Goal: Information Seeking & Learning: Learn about a topic

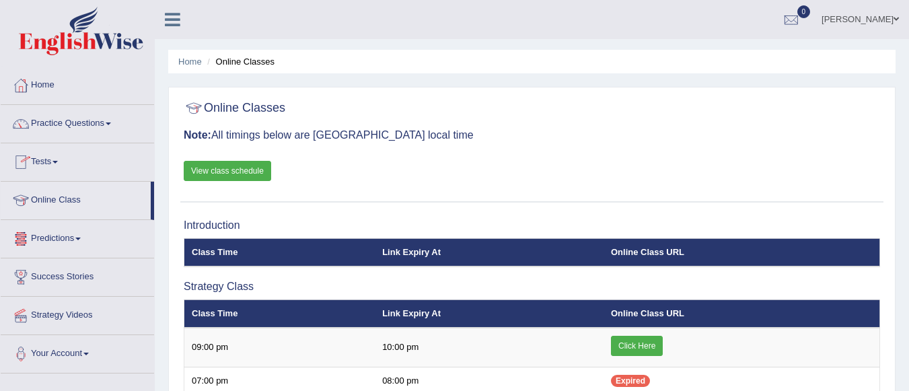
click at [81, 197] on link "Online Class" at bounding box center [76, 199] width 150 height 34
click at [52, 155] on link "Tests" at bounding box center [77, 160] width 153 height 34
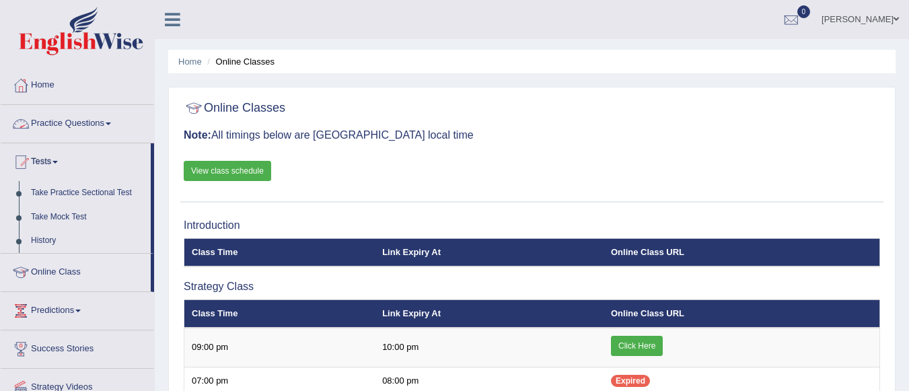
click at [90, 120] on link "Practice Questions" at bounding box center [77, 122] width 153 height 34
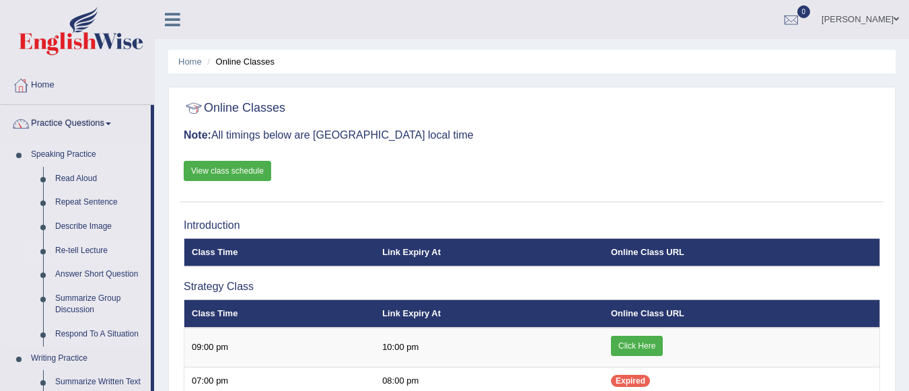
click at [94, 253] on link "Re-tell Lecture" at bounding box center [100, 251] width 102 height 24
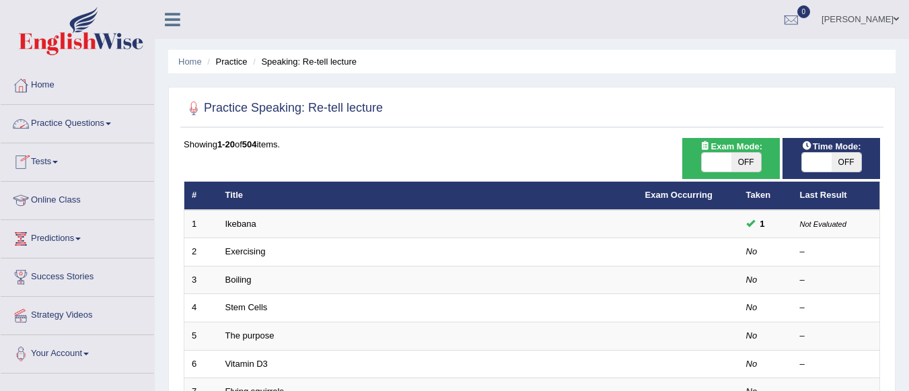
click at [95, 135] on link "Practice Questions" at bounding box center [77, 122] width 153 height 34
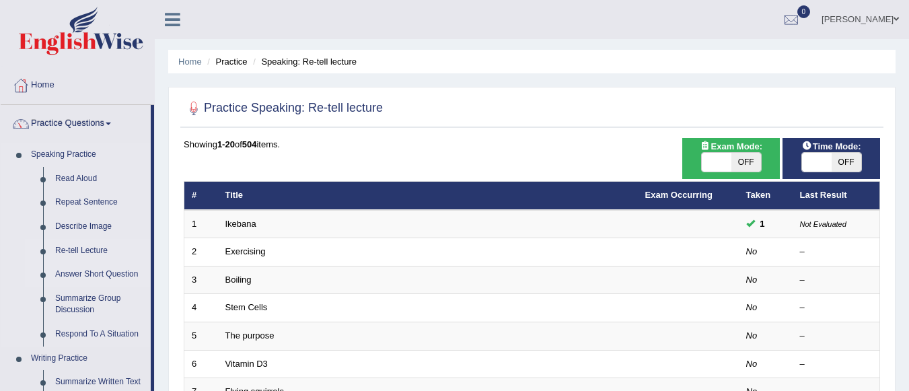
click at [85, 273] on link "Answer Short Question" at bounding box center [100, 274] width 102 height 24
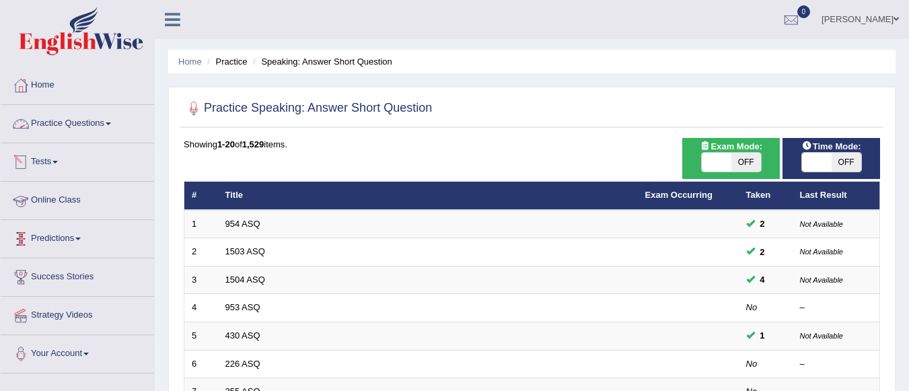
click at [105, 127] on link "Practice Questions" at bounding box center [77, 122] width 153 height 34
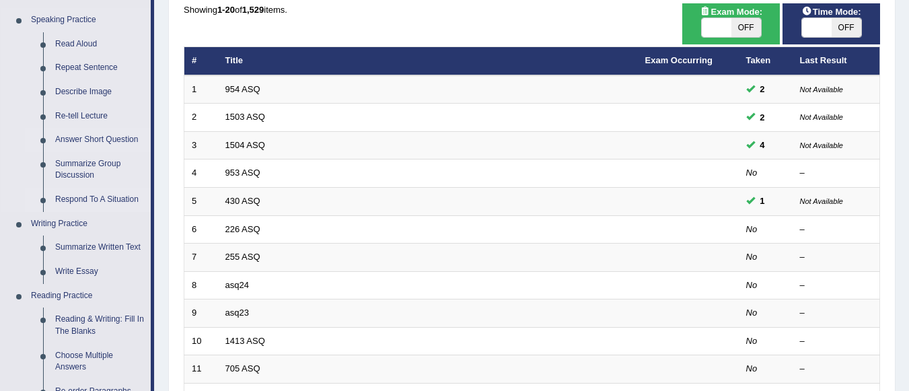
scroll to position [202, 0]
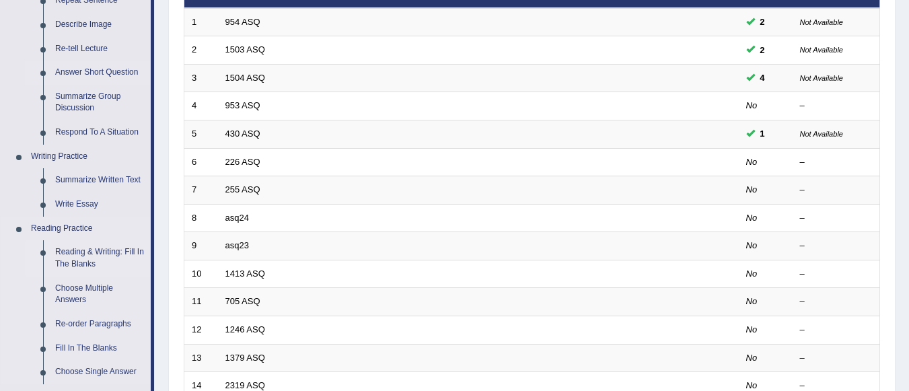
click at [102, 258] on link "Reading & Writing: Fill In The Blanks" at bounding box center [100, 258] width 102 height 36
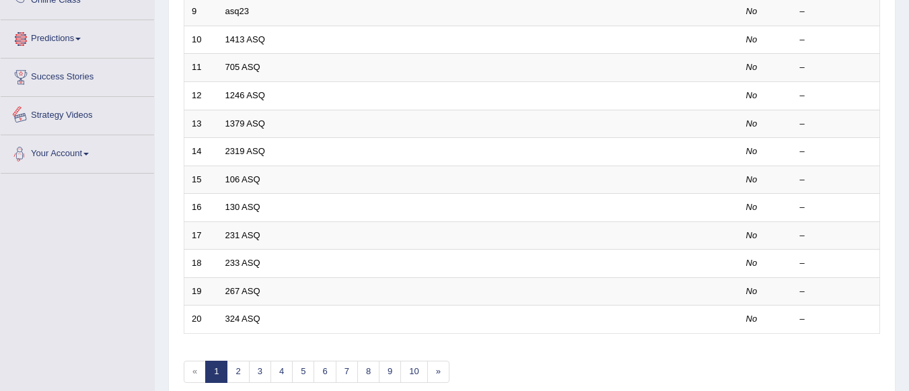
scroll to position [692, 0]
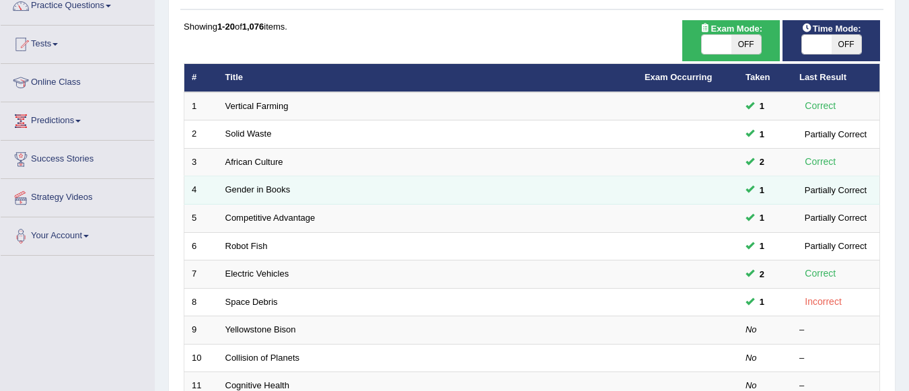
scroll to position [202, 0]
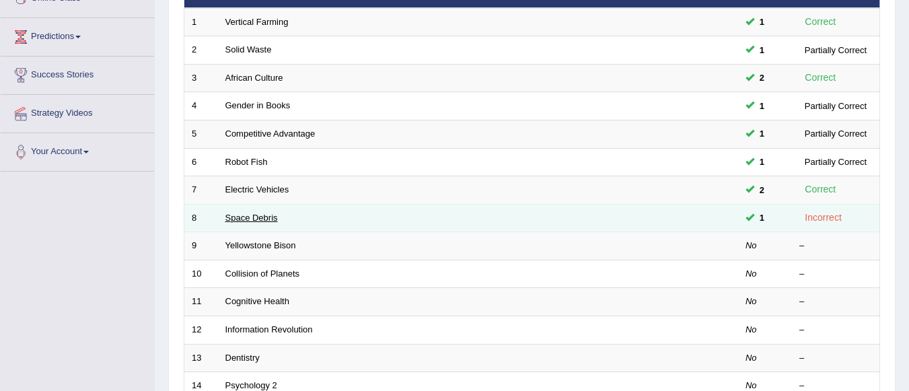
click at [246, 219] on link "Space Debris" at bounding box center [251, 218] width 52 height 10
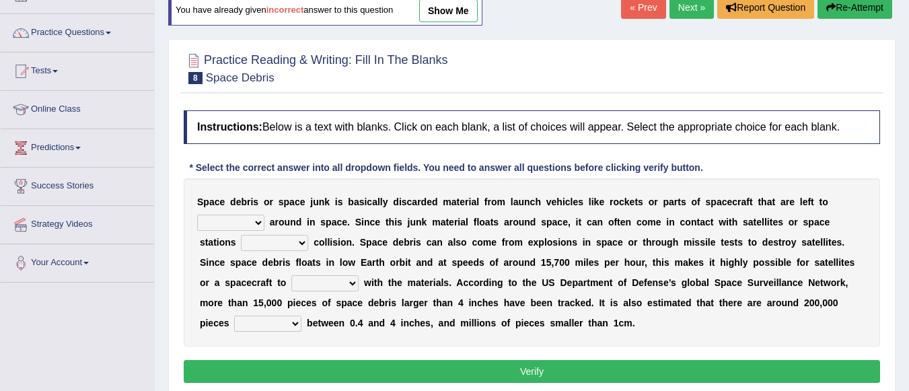
scroll to position [67, 0]
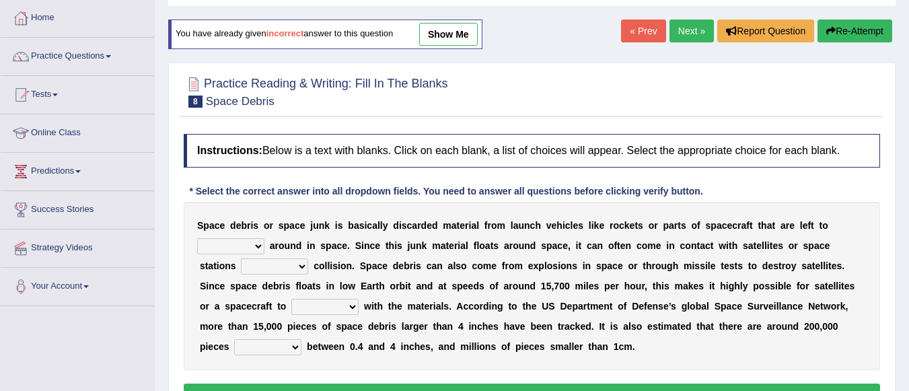
click at [255, 248] on select "twist center roam loll" at bounding box center [230, 246] width 67 height 16
select select "roam"
click at [197, 238] on select "twist center roam loll" at bounding box center [230, 246] width 67 height 16
click at [295, 264] on select "risks risk risked risking" at bounding box center [274, 266] width 67 height 16
select select "risk"
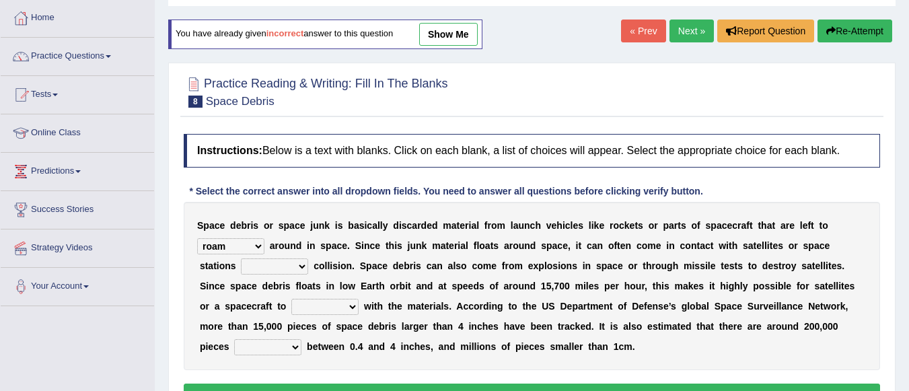
click at [241, 258] on select "risks risk risked risking" at bounding box center [274, 266] width 67 height 16
click at [349, 308] on select "collect collate collide collocate" at bounding box center [324, 307] width 67 height 16
select select "collide"
click at [291, 299] on select "collect collate collide collocate" at bounding box center [324, 307] width 67 height 16
click at [297, 345] on select "sized sizing size sizes" at bounding box center [267, 347] width 67 height 16
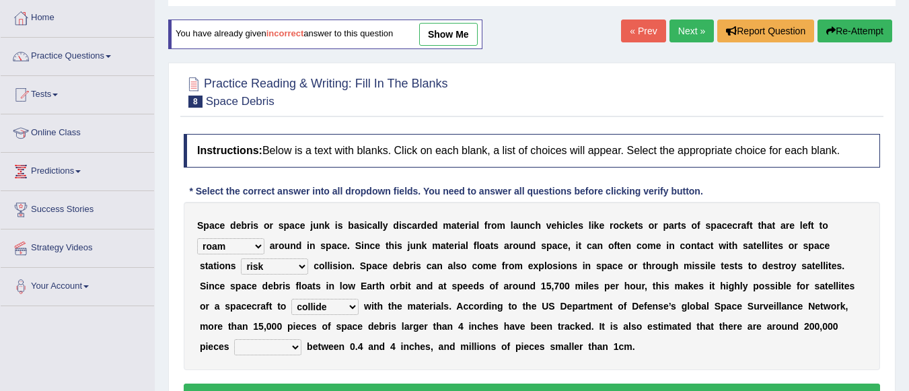
select select "sizing"
click at [234, 339] on select "sized sizing size sizes" at bounding box center [267, 347] width 67 height 16
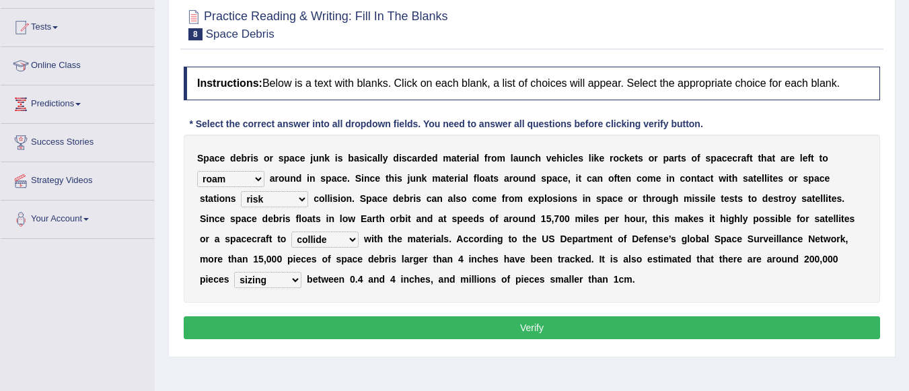
click at [302, 328] on button "Verify" at bounding box center [532, 327] width 697 height 23
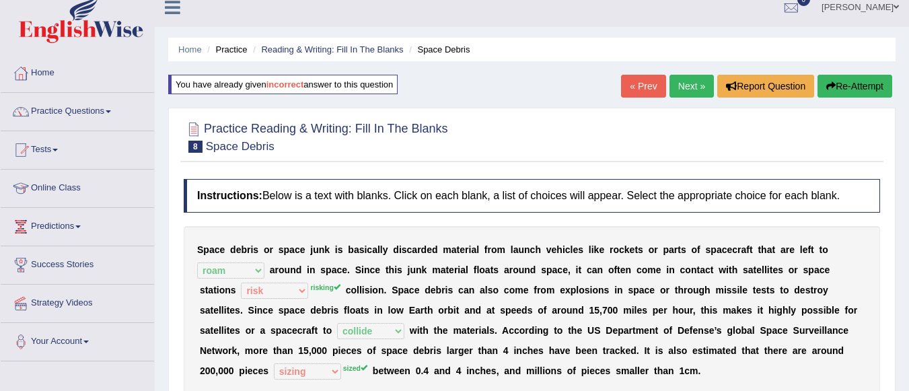
scroll to position [0, 0]
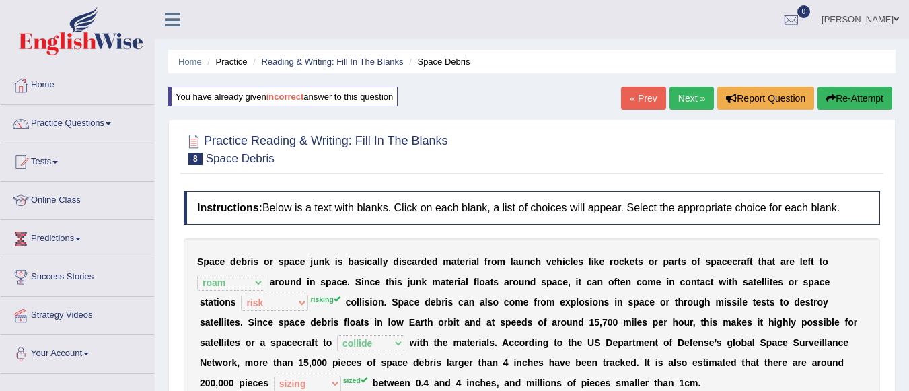
click at [690, 98] on link "Next »" at bounding box center [692, 98] width 44 height 23
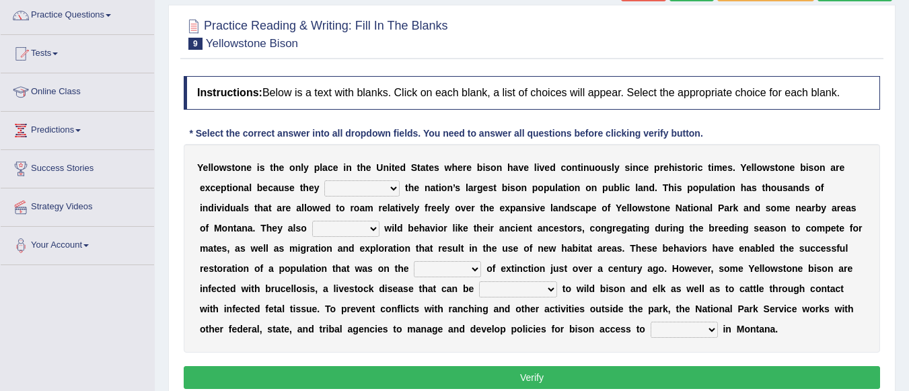
scroll to position [135, 0]
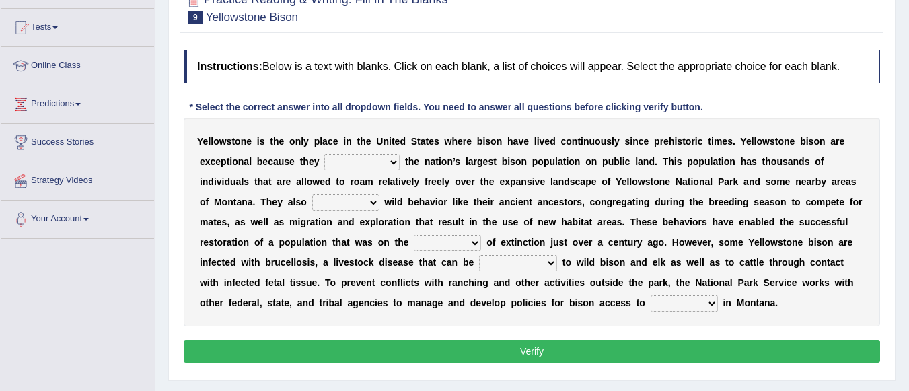
click at [382, 159] on select "congregate comprise consist compromise" at bounding box center [361, 162] width 75 height 16
select select "consist"
click at [324, 154] on select "congregate comprise consist compromise" at bounding box center [361, 162] width 75 height 16
click at [371, 206] on select "exhibit disregard resist encourage" at bounding box center [345, 202] width 67 height 16
select select "exhibit"
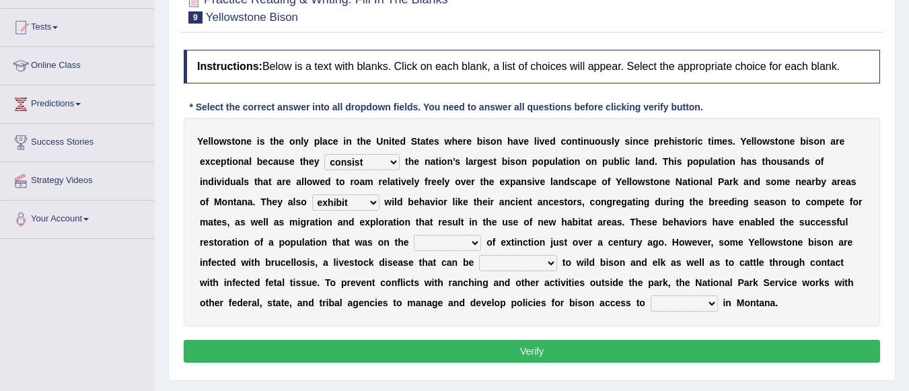
click at [312, 194] on select "exhibit disregard resist encourage" at bounding box center [345, 202] width 67 height 16
click at [473, 247] on select "brine brink danger brindle" at bounding box center [447, 243] width 67 height 16
select select "brink"
click at [414, 235] on select "brine brink danger brindle" at bounding box center [447, 243] width 67 height 16
click at [544, 263] on select "transplanted transported transgressed transmitted" at bounding box center [518, 263] width 78 height 16
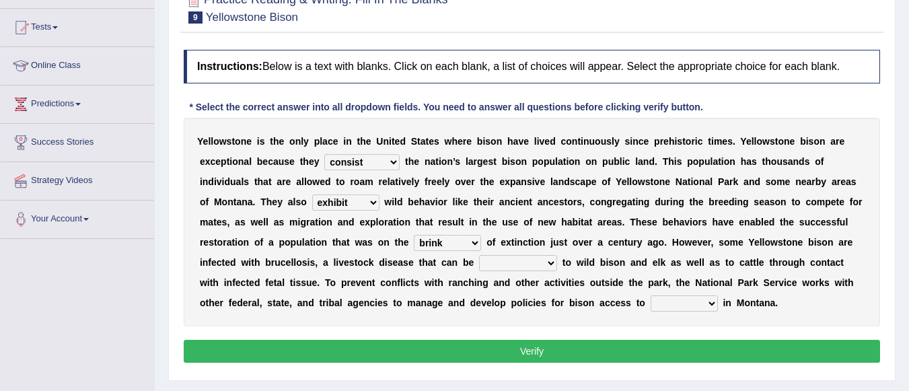
select select "transmitted"
click at [479, 255] on select "transplanted transported transgressed transmitted" at bounding box center [518, 263] width 78 height 16
click at [689, 306] on select "habitat habitat habitant food" at bounding box center [684, 303] width 67 height 16
select select "habitat"
click at [651, 295] on select "habitat habitat habitant food" at bounding box center [684, 303] width 67 height 16
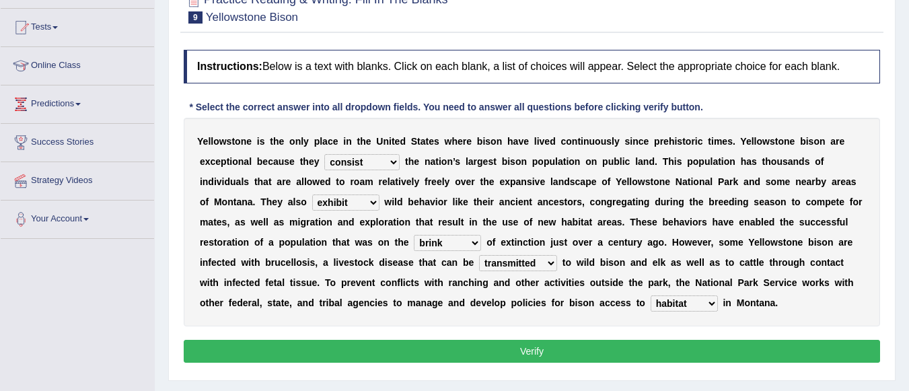
click at [624, 351] on button "Verify" at bounding box center [532, 351] width 697 height 23
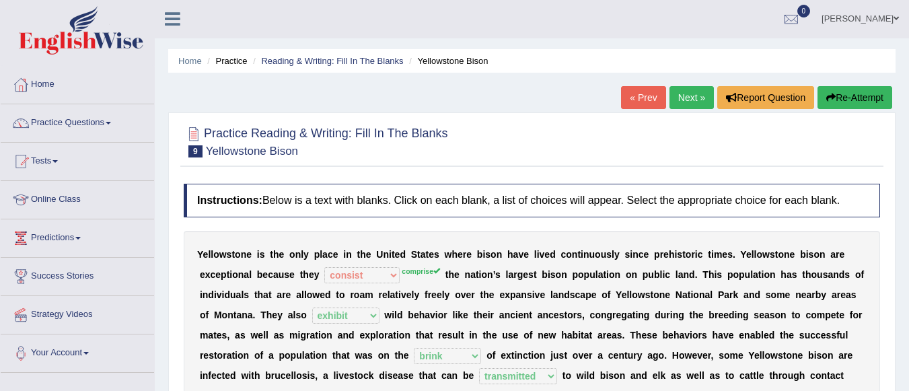
scroll to position [0, 0]
click at [686, 102] on link "Next »" at bounding box center [692, 98] width 44 height 23
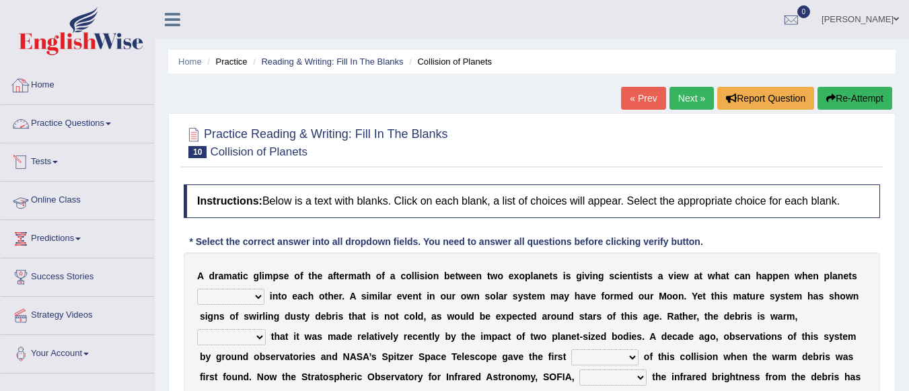
click at [69, 191] on link "Online Class" at bounding box center [77, 199] width 153 height 34
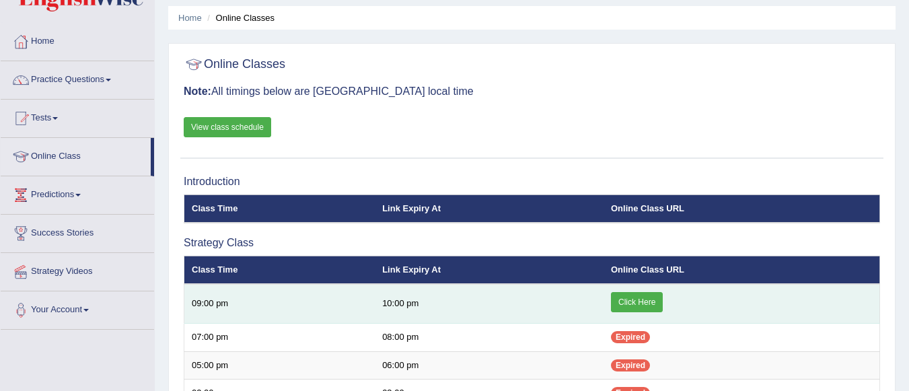
scroll to position [67, 0]
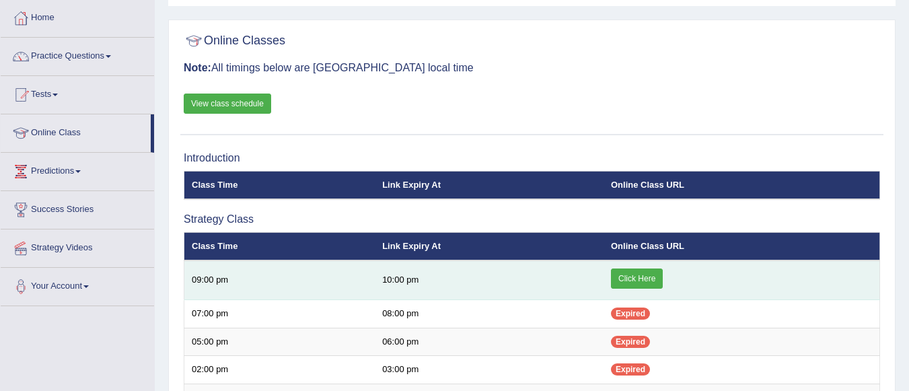
click at [648, 280] on link "Click Here" at bounding box center [637, 279] width 52 height 20
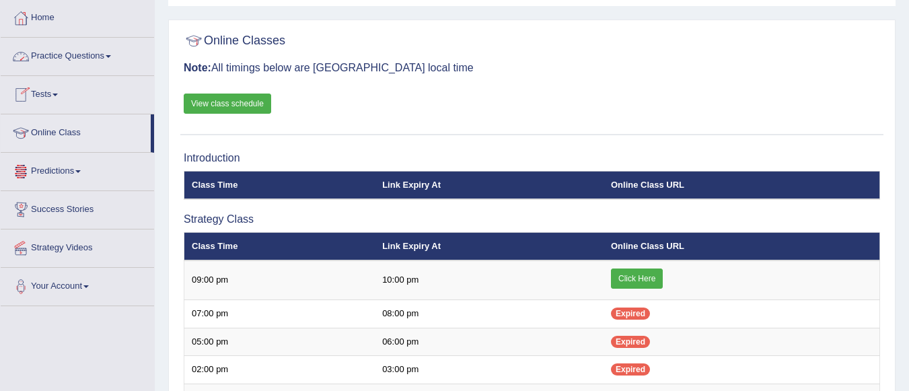
click at [93, 57] on link "Practice Questions" at bounding box center [77, 55] width 153 height 34
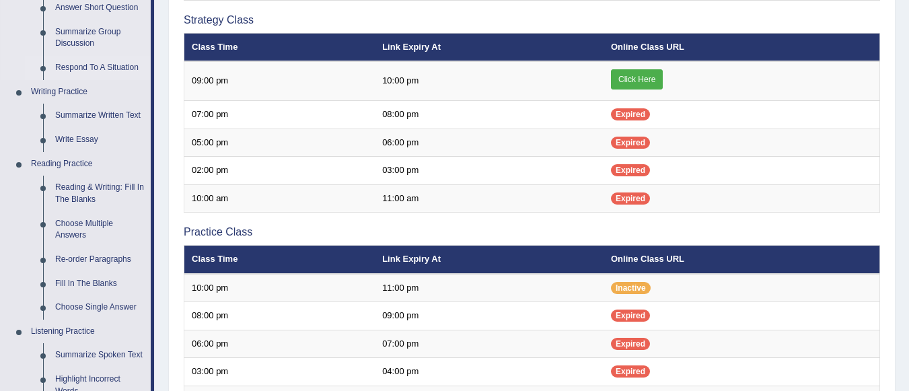
scroll to position [269, 0]
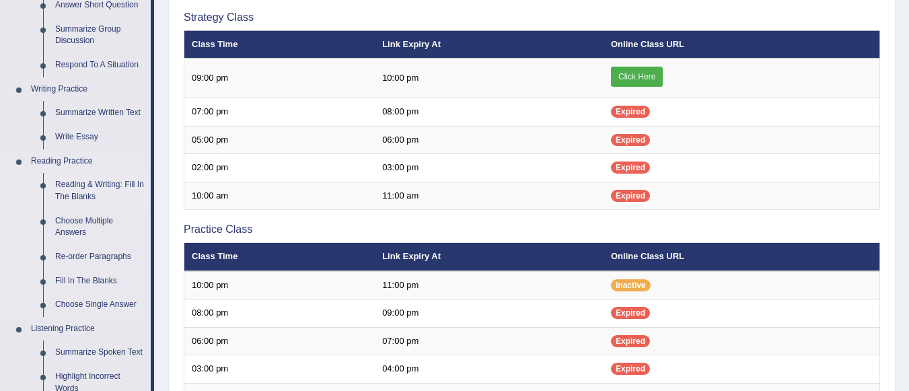
click at [90, 189] on link "Reading & Writing: Fill In The Blanks" at bounding box center [100, 191] width 102 height 36
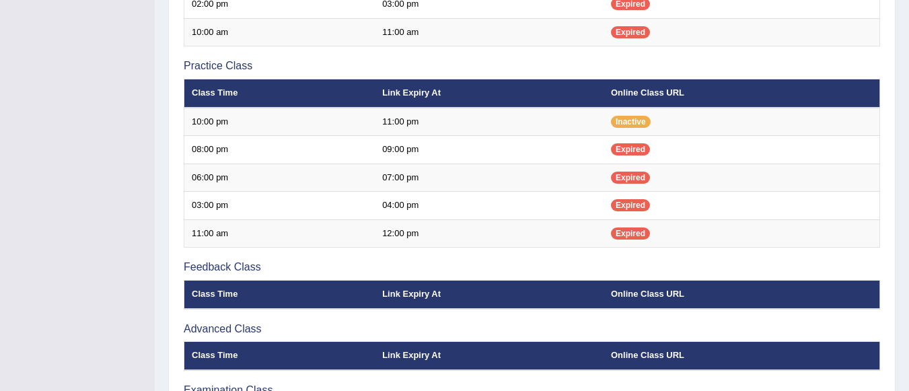
scroll to position [503, 0]
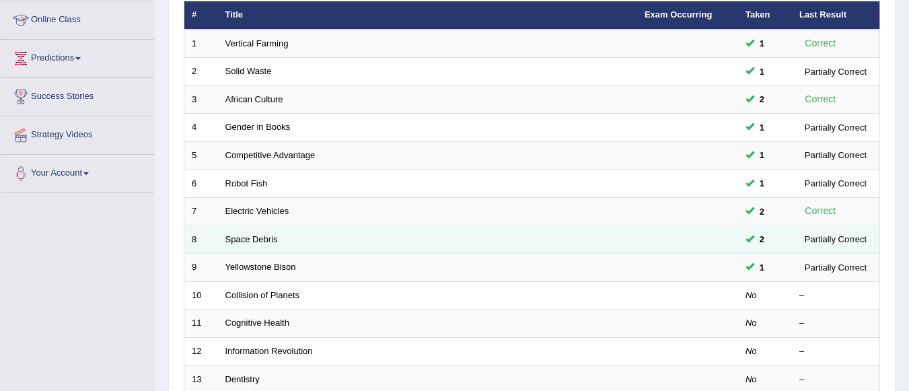
scroll to position [202, 0]
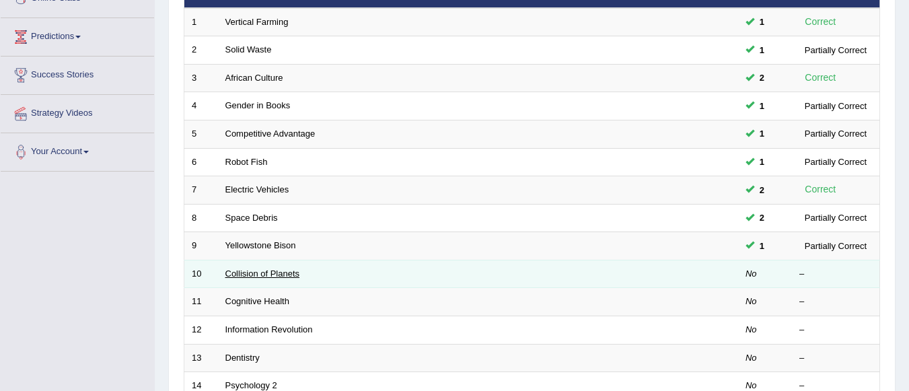
click at [264, 271] on link "Collision of Planets" at bounding box center [262, 274] width 75 height 10
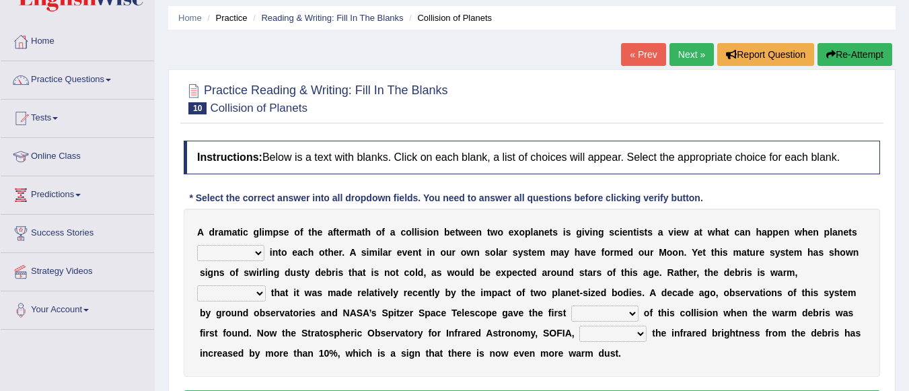
scroll to position [67, 0]
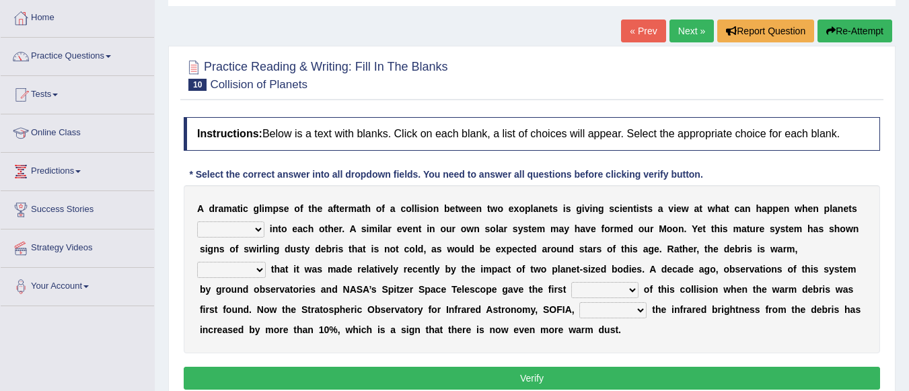
click at [255, 230] on select "crash explore roam implode" at bounding box center [230, 229] width 67 height 16
select select "crash"
click at [197, 221] on select "crash explore roam implode" at bounding box center [230, 229] width 67 height 16
click at [253, 269] on select "reinforcing sentencing forging conducing" at bounding box center [231, 270] width 69 height 16
select select "conducing"
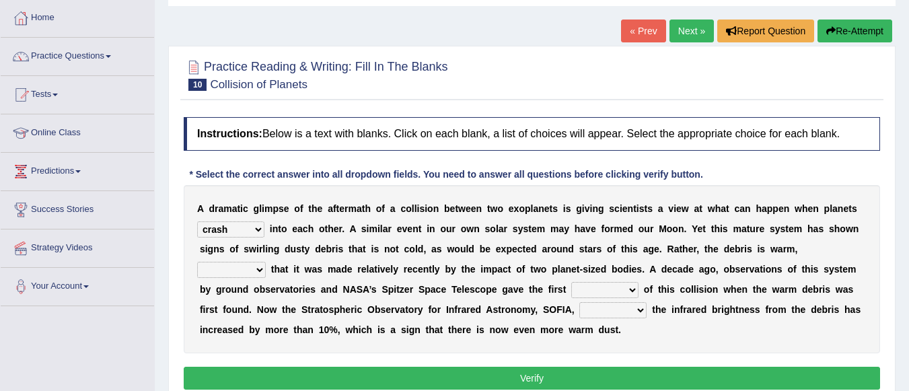
click at [197, 262] on select "reinforcing sentencing forging conducing" at bounding box center [231, 270] width 69 height 16
click at [632, 290] on select "pints faints hints taints" at bounding box center [604, 290] width 67 height 16
select select "hints"
click at [571, 282] on select "pints faints hints taints" at bounding box center [604, 290] width 67 height 16
click at [614, 310] on select "concealed revealed repealed unsealed" at bounding box center [612, 310] width 67 height 16
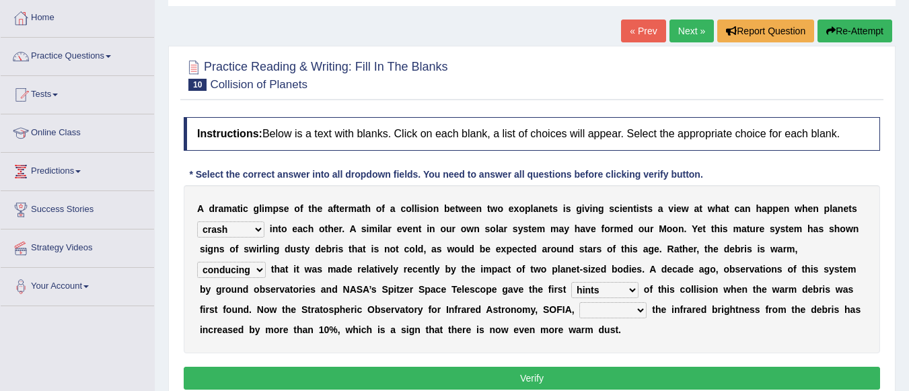
select select "concealed"
click at [579, 302] on select "concealed revealed repealed unsealed" at bounding box center [612, 310] width 67 height 16
click at [573, 374] on button "Verify" at bounding box center [532, 378] width 697 height 23
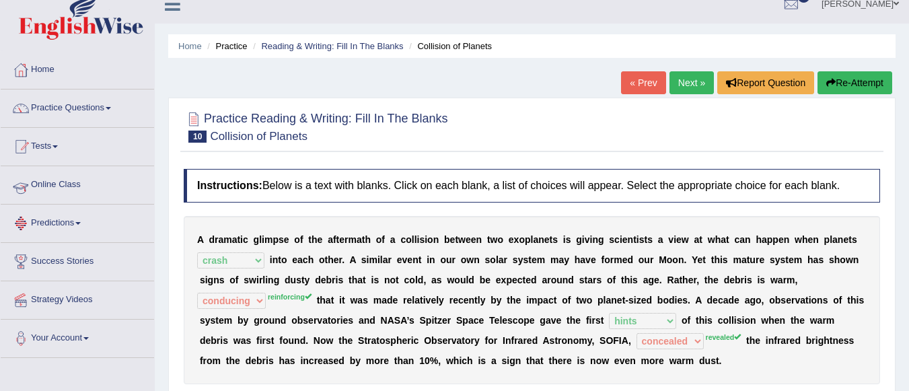
scroll to position [0, 0]
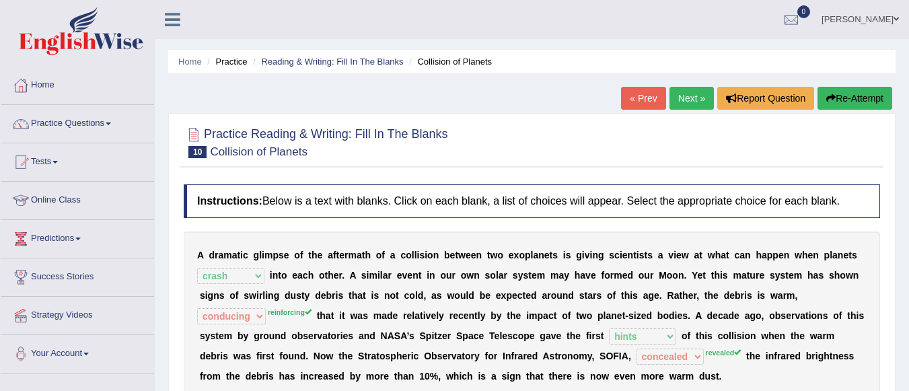
click at [685, 102] on link "Next »" at bounding box center [692, 98] width 44 height 23
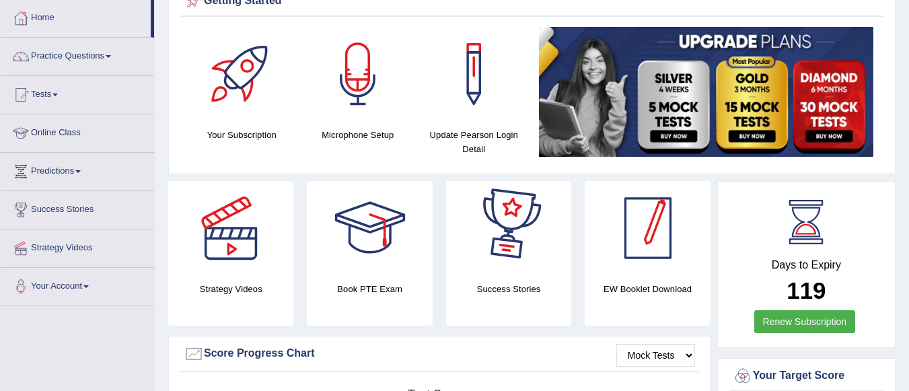
click at [656, 256] on div at bounding box center [648, 228] width 94 height 94
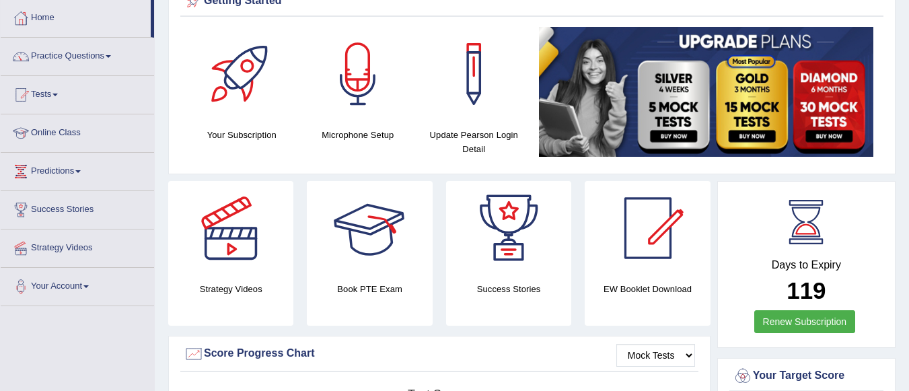
click at [349, 251] on div at bounding box center [370, 228] width 94 height 94
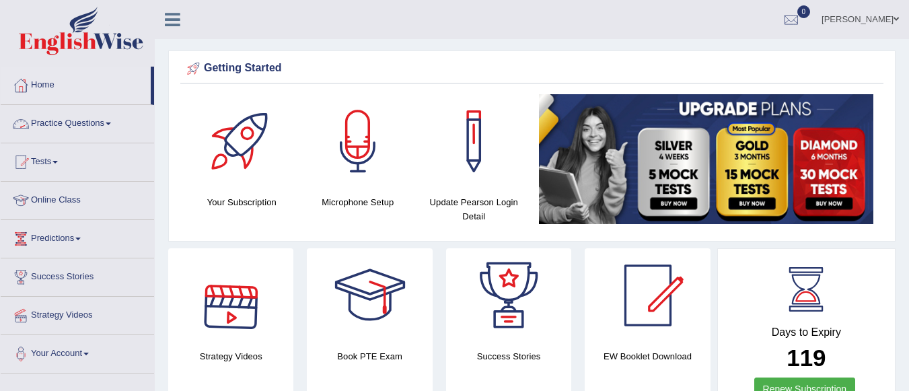
click at [118, 124] on link "Practice Questions" at bounding box center [77, 122] width 153 height 34
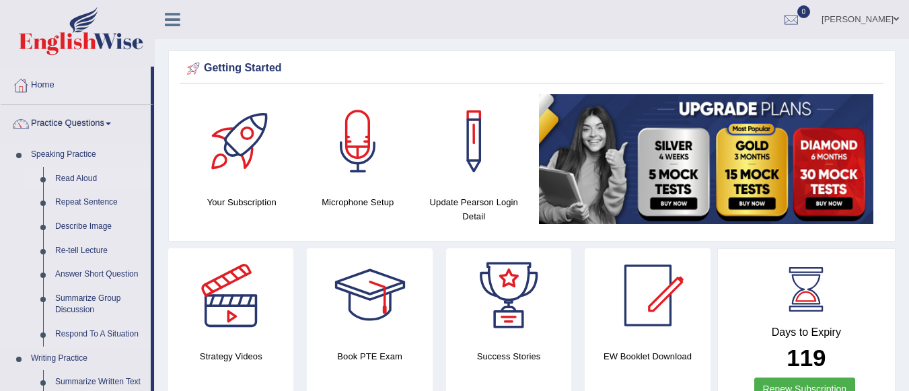
click at [90, 184] on link "Read Aloud" at bounding box center [100, 179] width 102 height 24
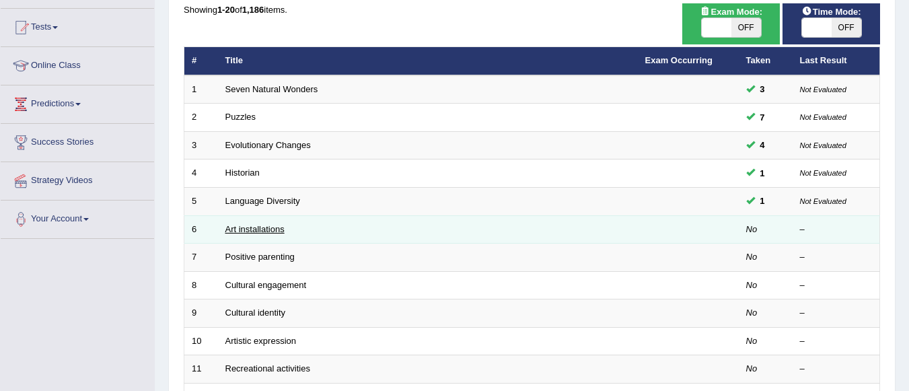
click at [270, 231] on link "Art installations" at bounding box center [254, 229] width 59 height 10
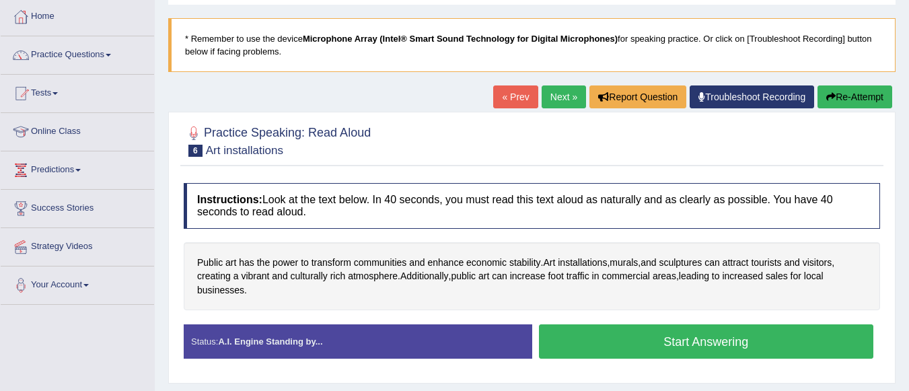
scroll to position [135, 0]
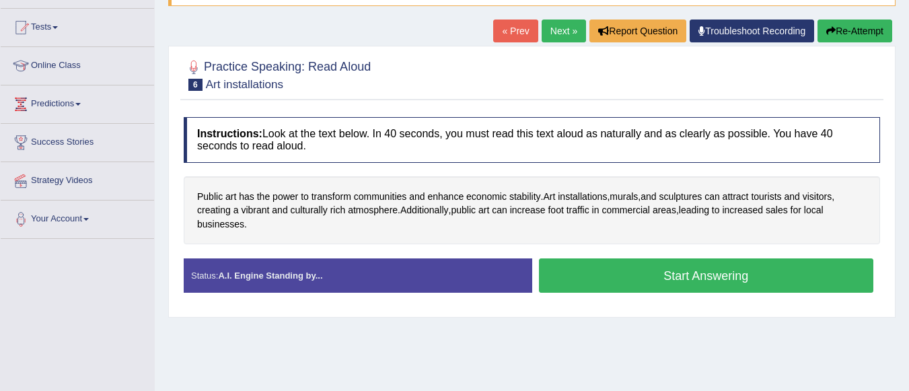
click at [692, 267] on button "Start Answering" at bounding box center [706, 275] width 335 height 34
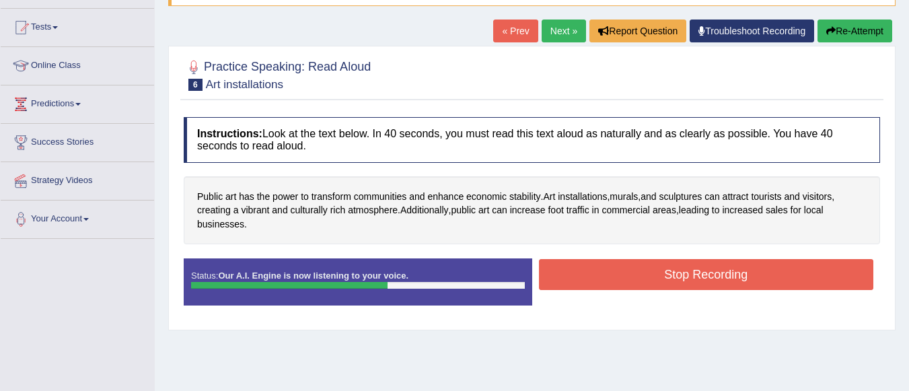
click at [678, 277] on button "Stop Recording" at bounding box center [706, 274] width 335 height 31
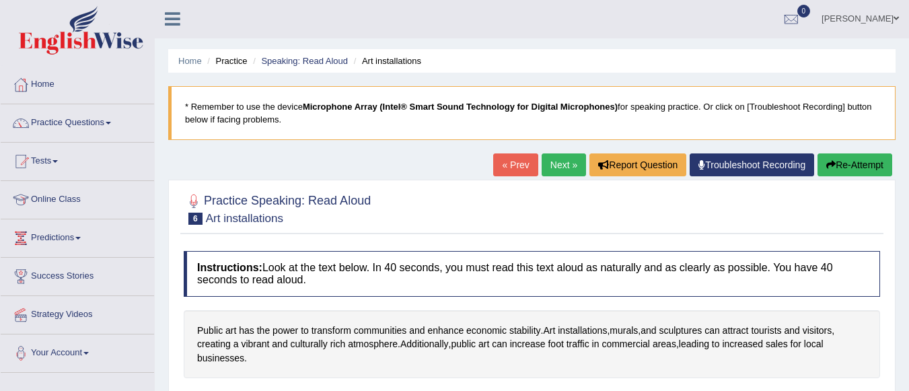
scroll to position [0, 0]
click at [851, 162] on button "Re-Attempt" at bounding box center [855, 165] width 75 height 23
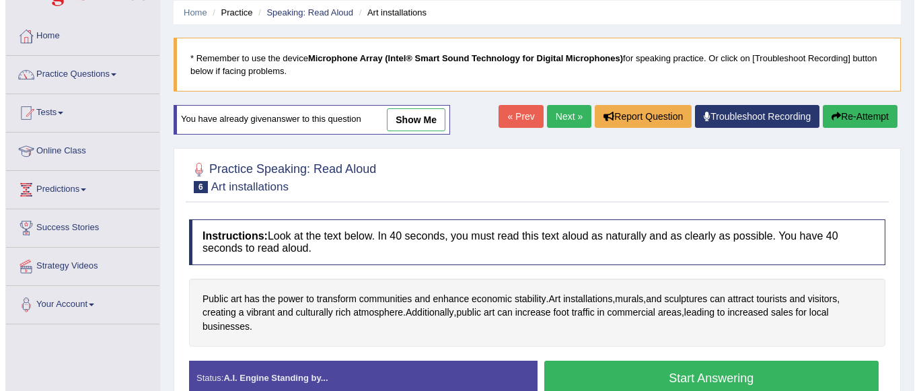
scroll to position [135, 0]
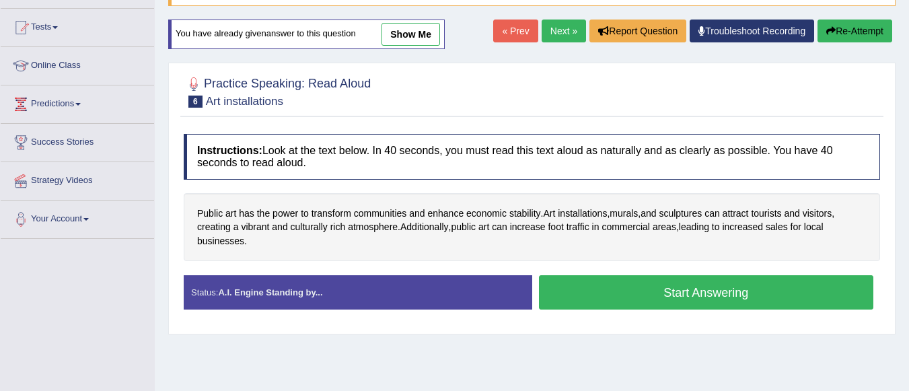
click at [642, 295] on button "Start Answering" at bounding box center [706, 292] width 335 height 34
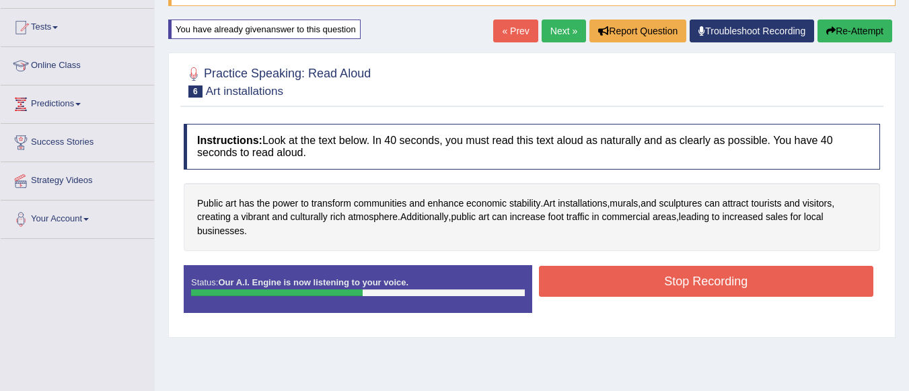
click at [620, 286] on button "Stop Recording" at bounding box center [706, 281] width 335 height 31
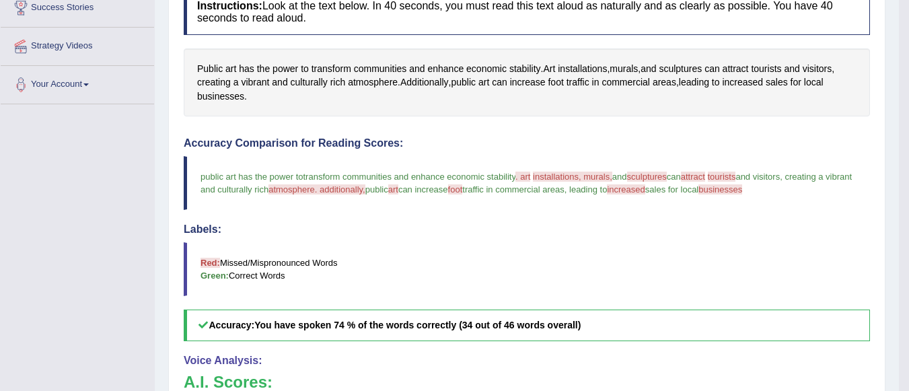
scroll to position [535, 0]
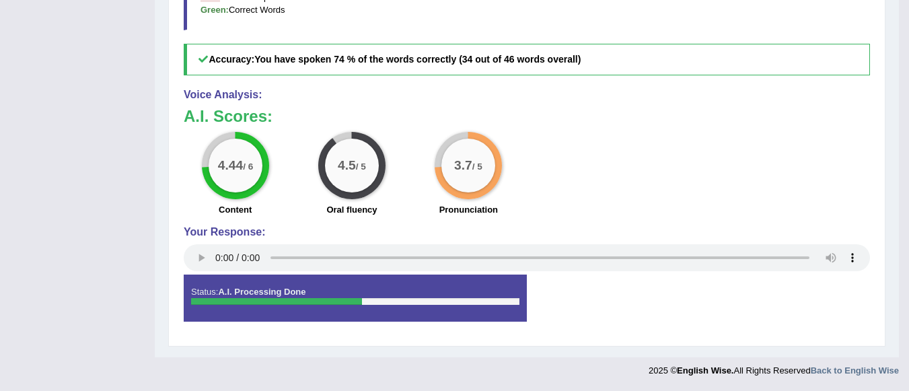
click at [630, 217] on div "4.44 / 6 Content 4.5 / 5 Oral fluency 3.7 / 5 Pronunciation" at bounding box center [527, 175] width 700 height 87
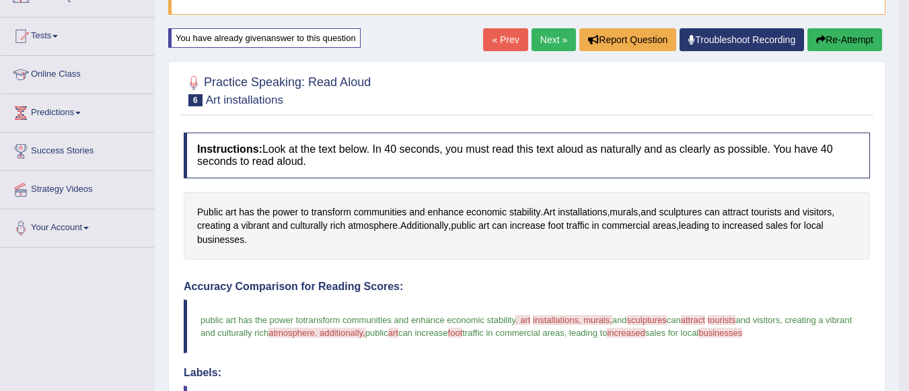
scroll to position [135, 0]
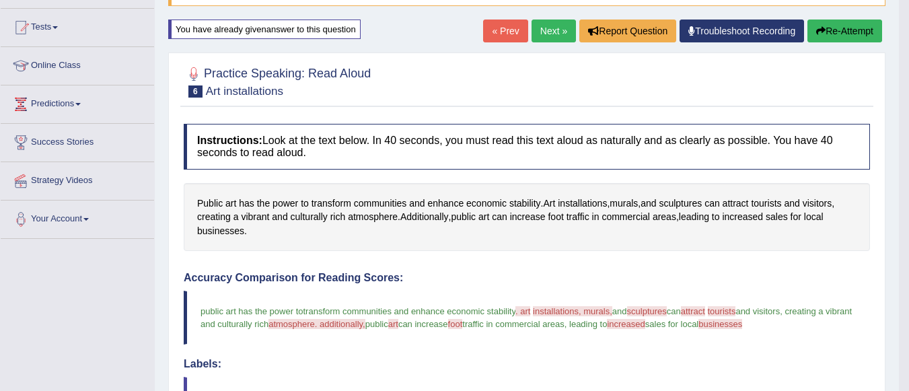
click at [546, 34] on link "Next »" at bounding box center [554, 31] width 44 height 23
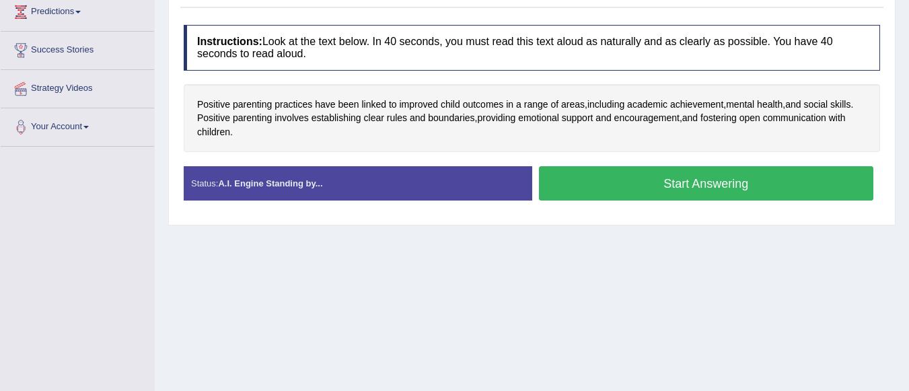
scroll to position [181, 0]
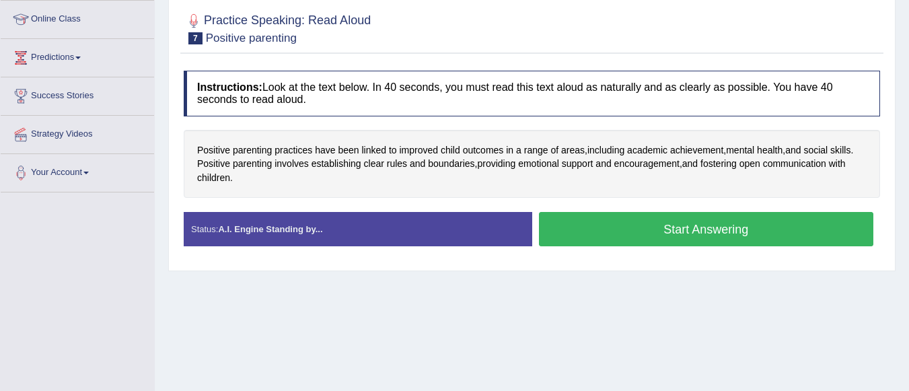
click at [602, 227] on button "Start Answering" at bounding box center [706, 229] width 335 height 34
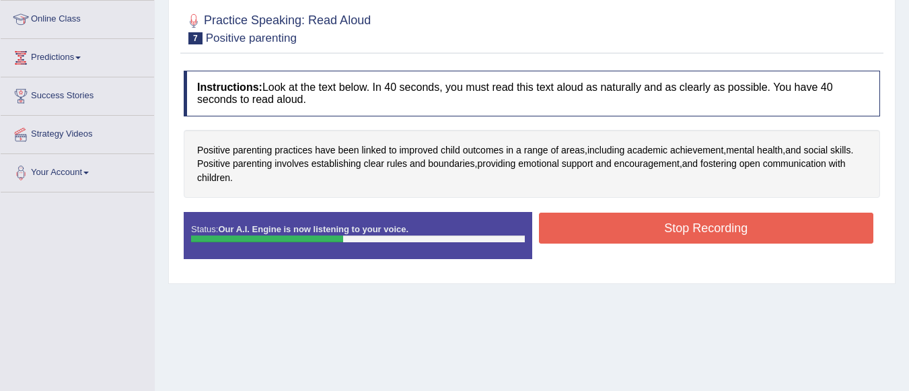
click at [602, 227] on button "Stop Recording" at bounding box center [706, 228] width 335 height 31
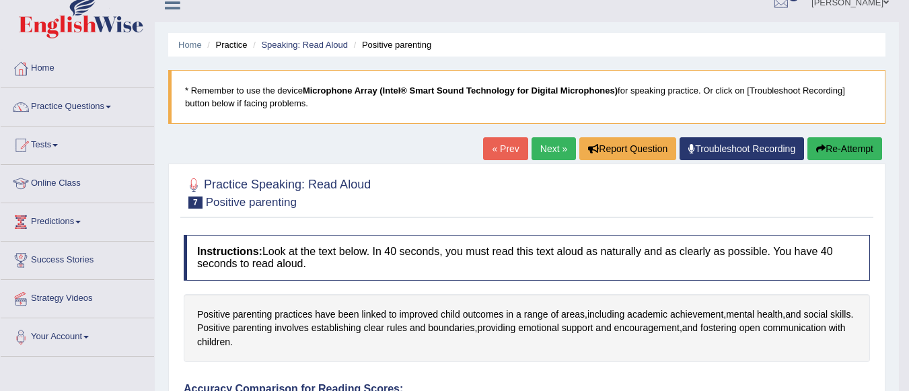
scroll to position [0, 0]
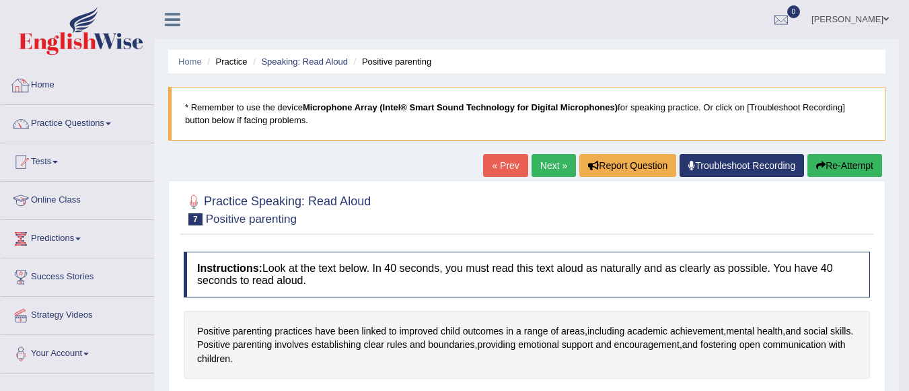
click at [58, 82] on link "Home" at bounding box center [77, 84] width 153 height 34
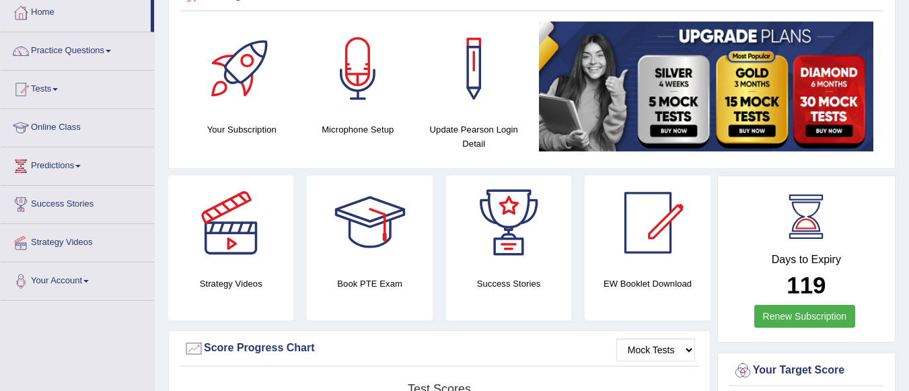
scroll to position [67, 0]
